Goal: Communication & Community: Ask a question

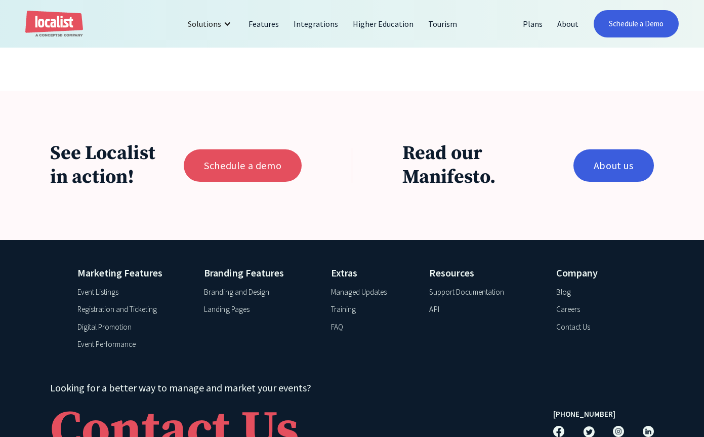
scroll to position [1427, 0]
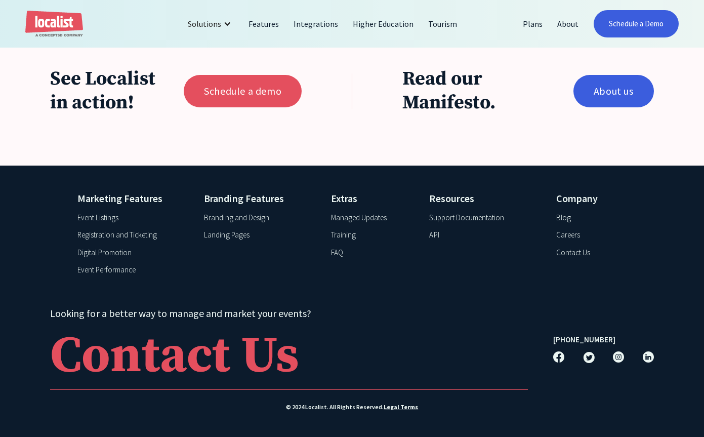
click at [567, 251] on div "Contact Us" at bounding box center [573, 253] width 34 height 12
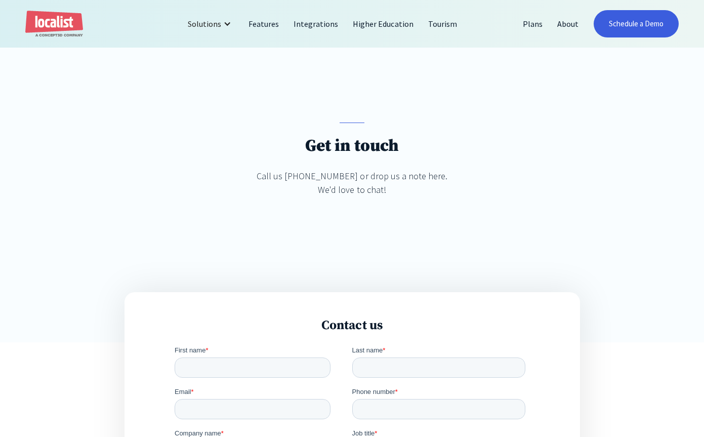
scroll to position [202, 0]
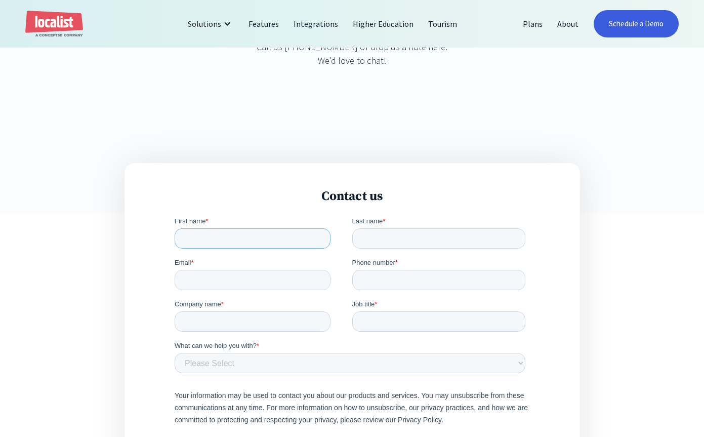
click at [219, 242] on input "First name *" at bounding box center [252, 238] width 156 height 20
type input "Patrick"
type input "Dierschke"
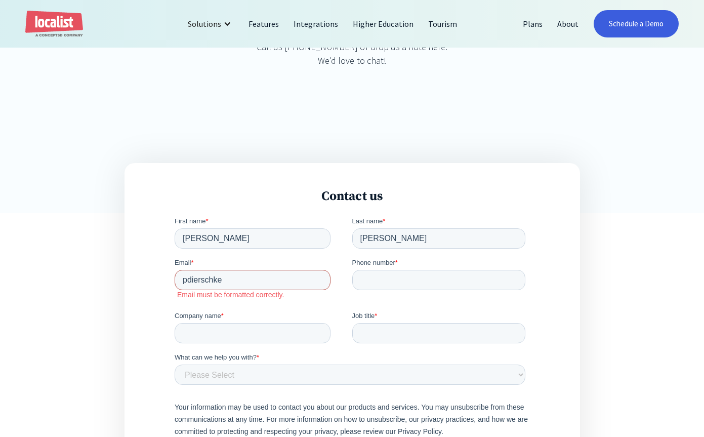
type input "pdierschke@nuc.edu"
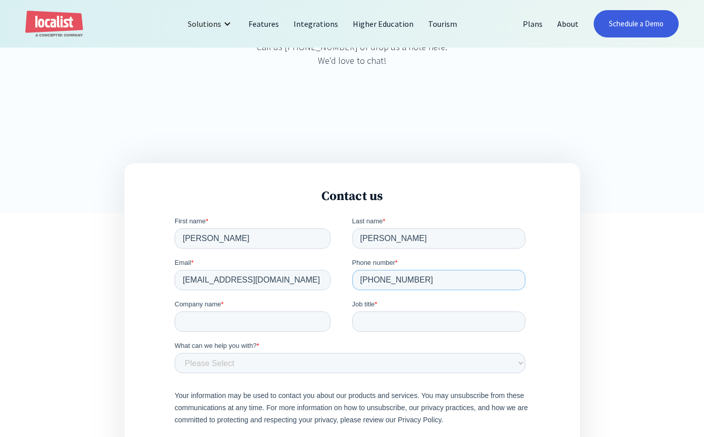
type input "325-716-9769"
click at [231, 317] on input "Company name *" at bounding box center [252, 321] width 156 height 20
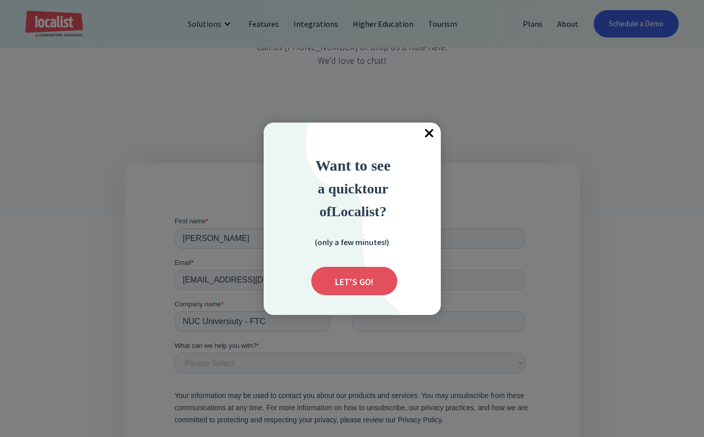
click at [432, 135] on span "×" at bounding box center [429, 133] width 22 height 22
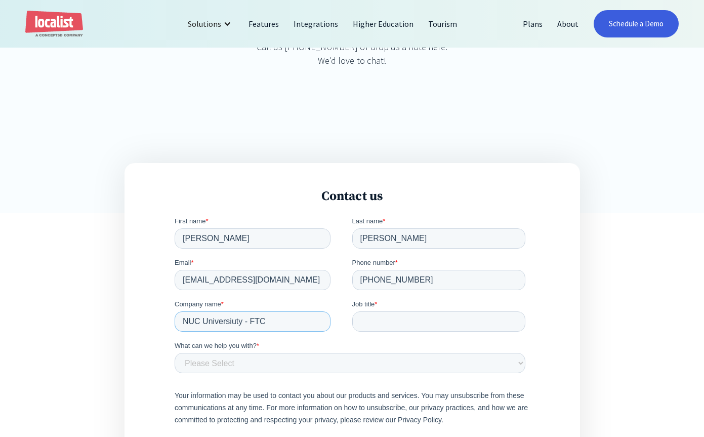
click at [237, 323] on input "NUC Universiuty - FTC" at bounding box center [252, 321] width 156 height 20
type input "NUC University - FTC"
click at [373, 317] on input "Job title *" at bounding box center [439, 321] width 174 height 20
type input "IT Project Manager"
click at [278, 373] on fieldset "What can we help you with? * Please Select Product and Account Support Contact …" at bounding box center [351, 360] width 355 height 41
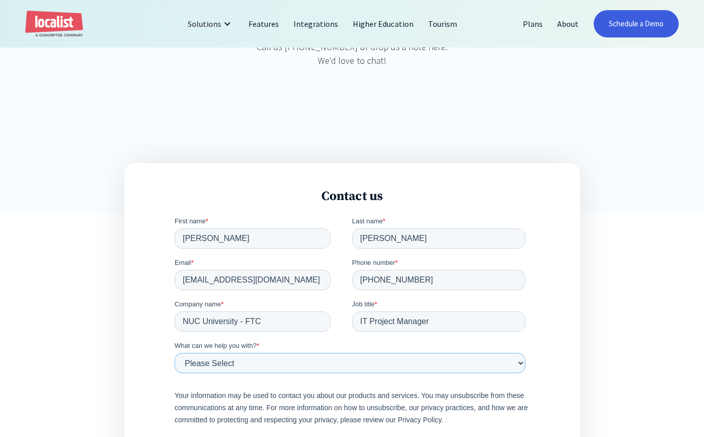
click at [279, 365] on select "Please Select Product and Account Support Contact a Sales Team Member Partnersh…" at bounding box center [349, 363] width 351 height 20
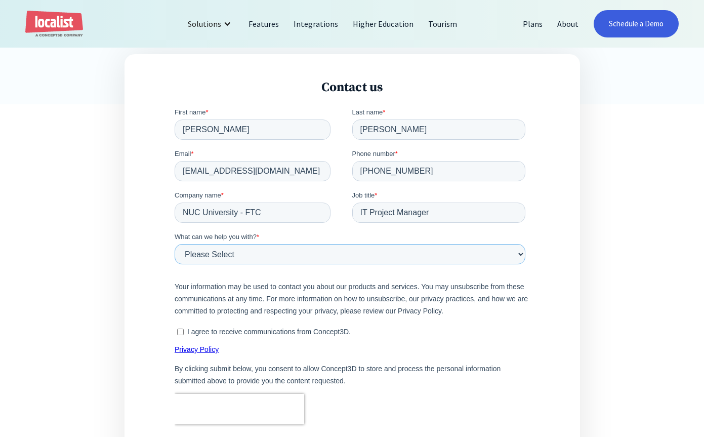
scroll to position [354, 0]
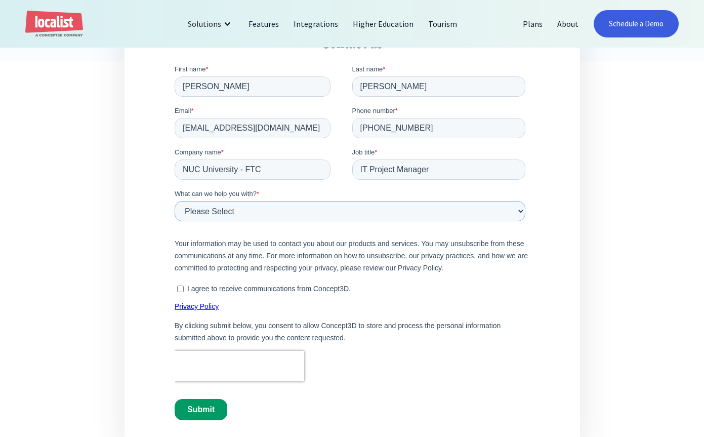
click at [305, 215] on select "Please Select Product and Account Support Contact a Sales Team Member Partnersh…" at bounding box center [349, 211] width 351 height 20
select select "CSM"
click at [174, 201] on select "Please Select Product and Account Support Contact a Sales Team Member Partnersh…" at bounding box center [349, 211] width 351 height 20
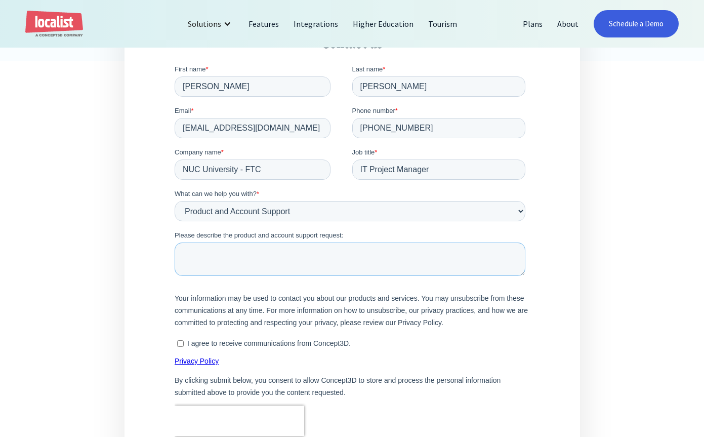
click at [216, 251] on textarea "Please describe the product and account support request:" at bounding box center [349, 258] width 351 height 33
paste textarea "We are currently using the main Florida Technical College iCal feed: https://ft…"
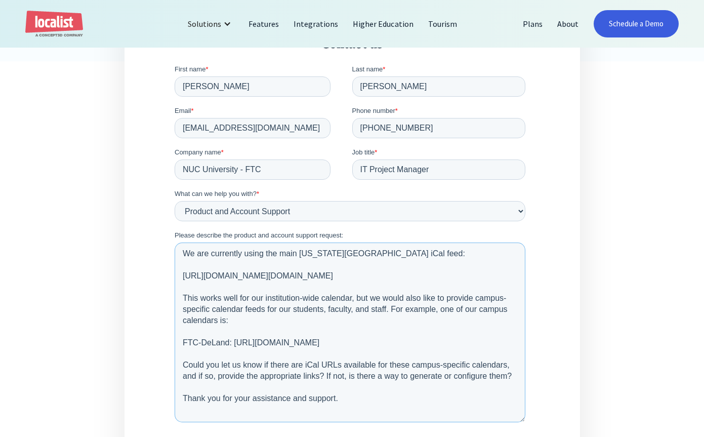
scroll to position [0, 0]
drag, startPoint x: 522, startPoint y: 273, endPoint x: 514, endPoint y: 425, distance: 151.9
click at [514, 425] on textarea "We are currently using the main Florida Technical College iCal feed: https://ft…" at bounding box center [349, 334] width 351 height 185
drag, startPoint x: 386, startPoint y: 308, endPoint x: 265, endPoint y: 306, distance: 121.4
click at [265, 306] on textarea "We are currently using the main Florida Technical College iCal feed: https://ft…" at bounding box center [349, 334] width 351 height 185
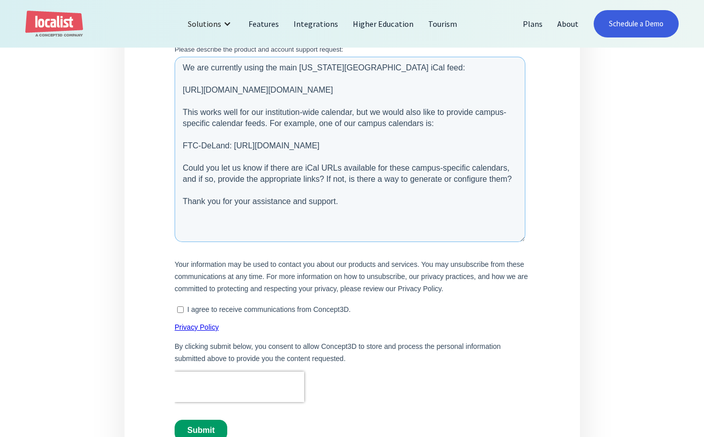
scroll to position [556, 0]
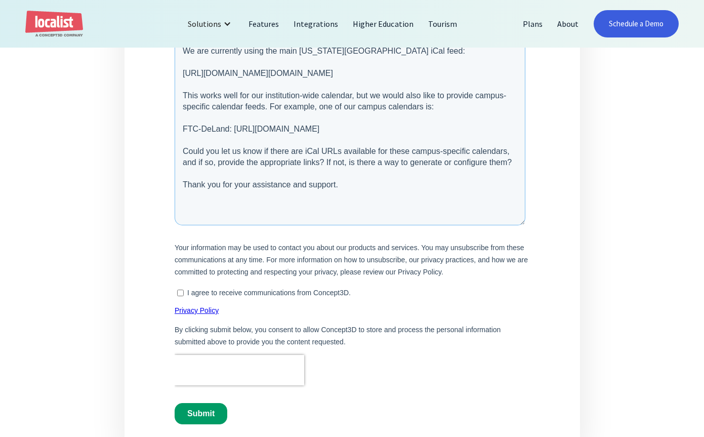
type textarea "We are currently using the main Florida Technical College iCal feed: https://ft…"
click at [179, 295] on input "I agree to receive communications from Concept3D." at bounding box center [180, 293] width 7 height 7
checkbox input "true"
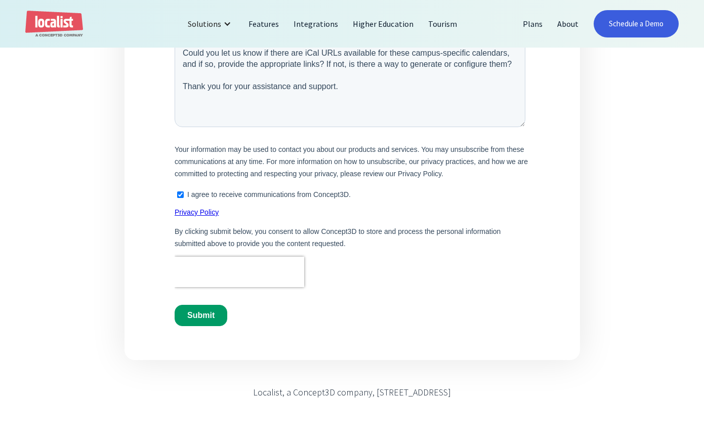
scroll to position [708, 0]
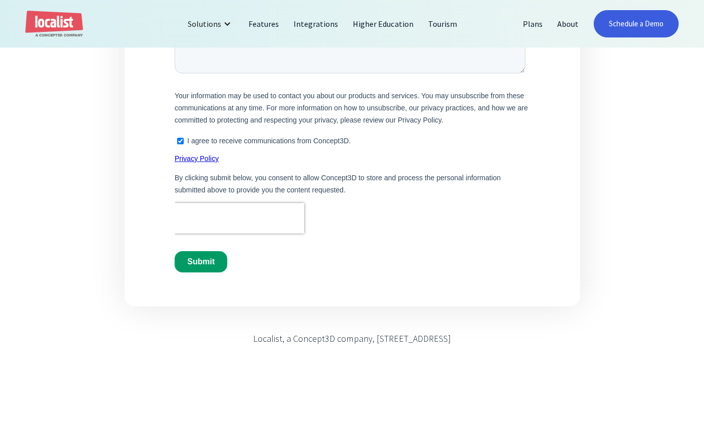
click at [205, 266] on input "Submit" at bounding box center [200, 261] width 53 height 21
